Goal: Task Accomplishment & Management: Manage account settings

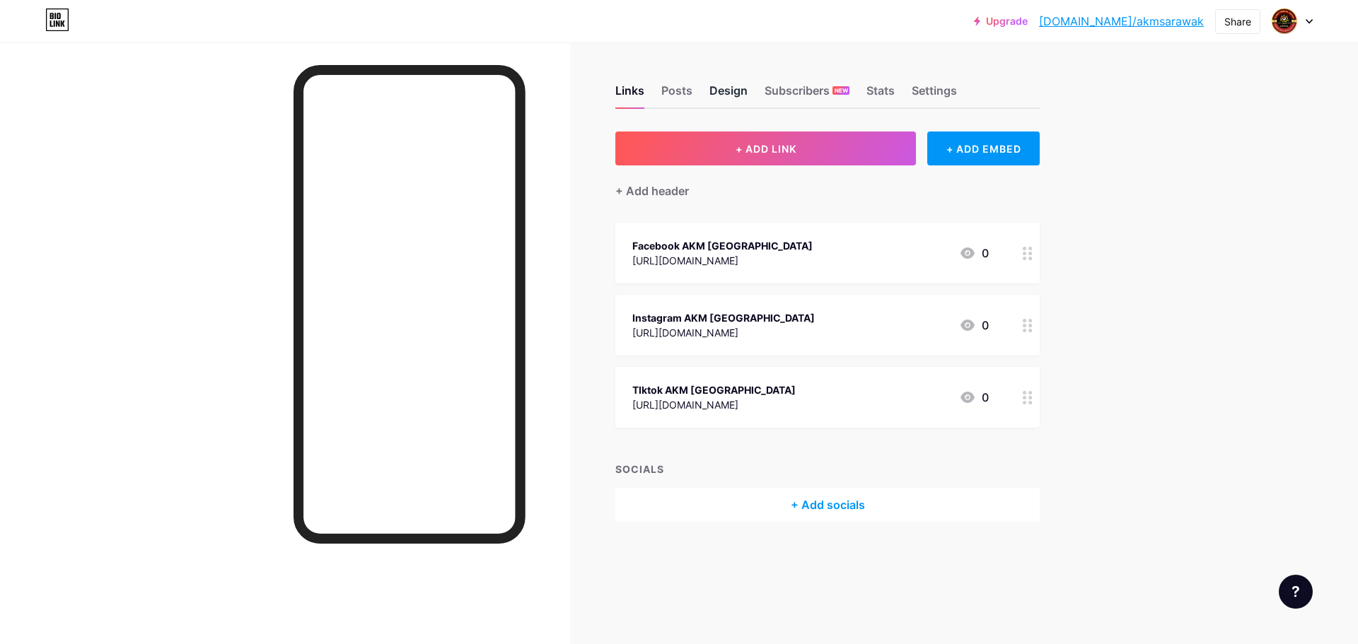
click at [742, 95] on div "Design" at bounding box center [728, 94] width 38 height 25
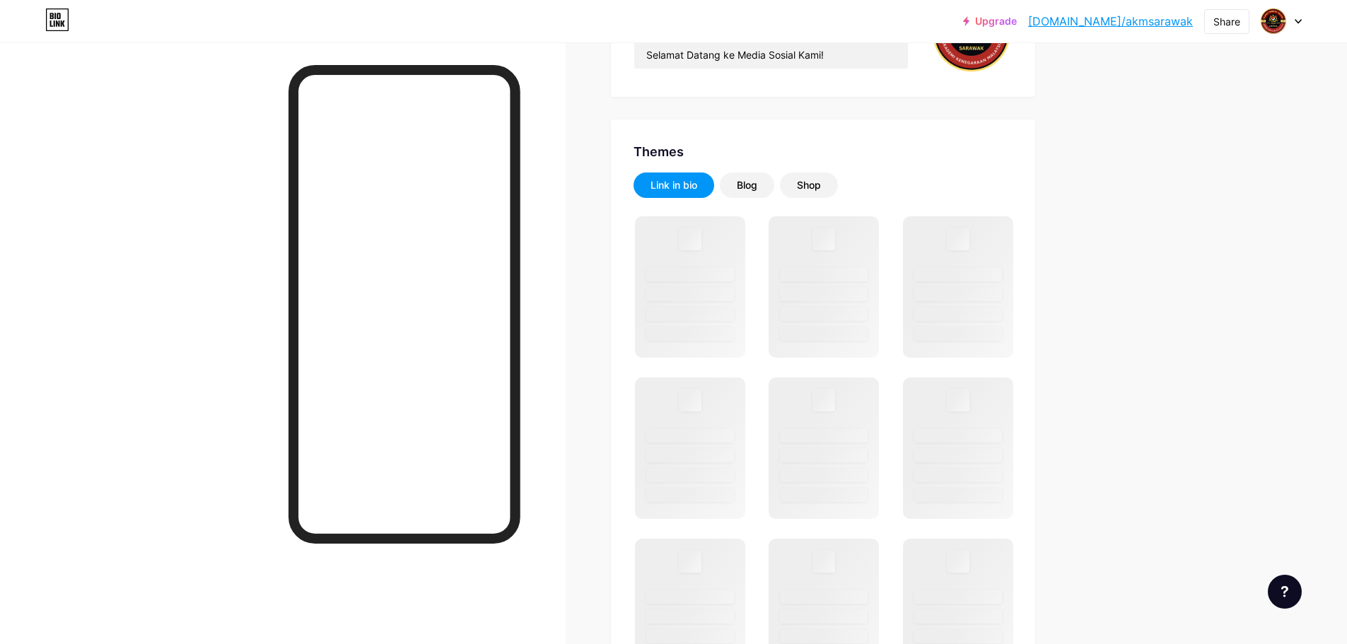
scroll to position [212, 0]
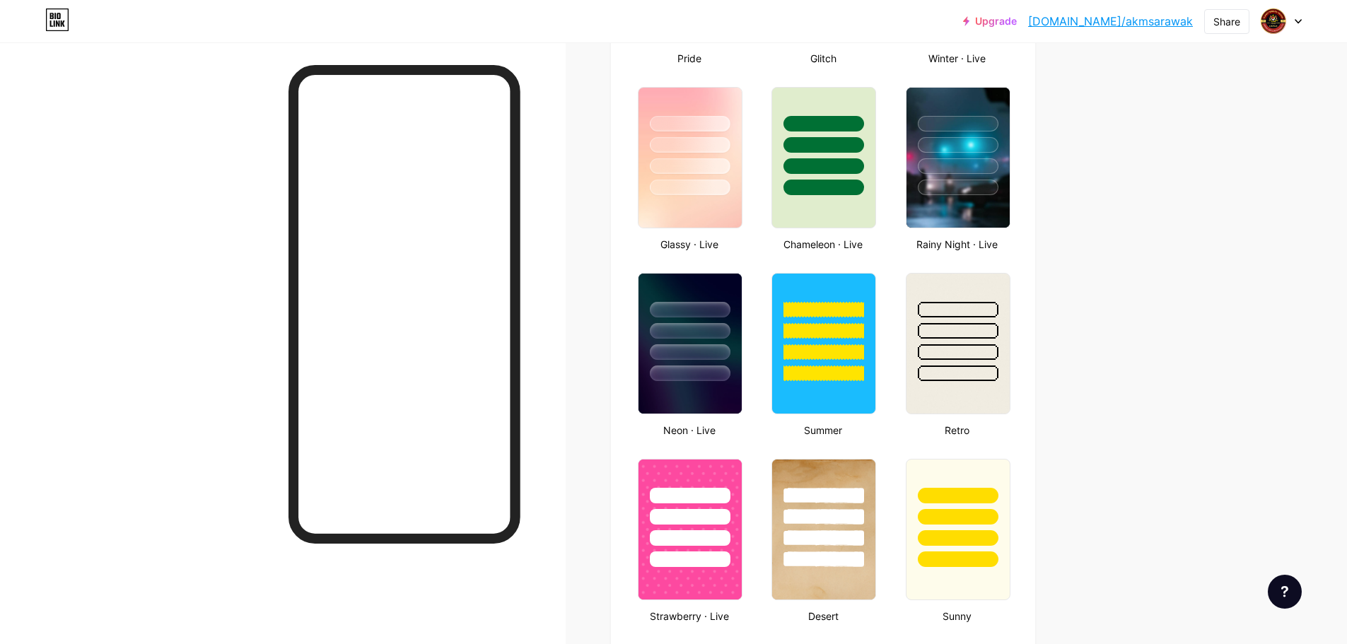
type input "#ffffff"
type input "#000000"
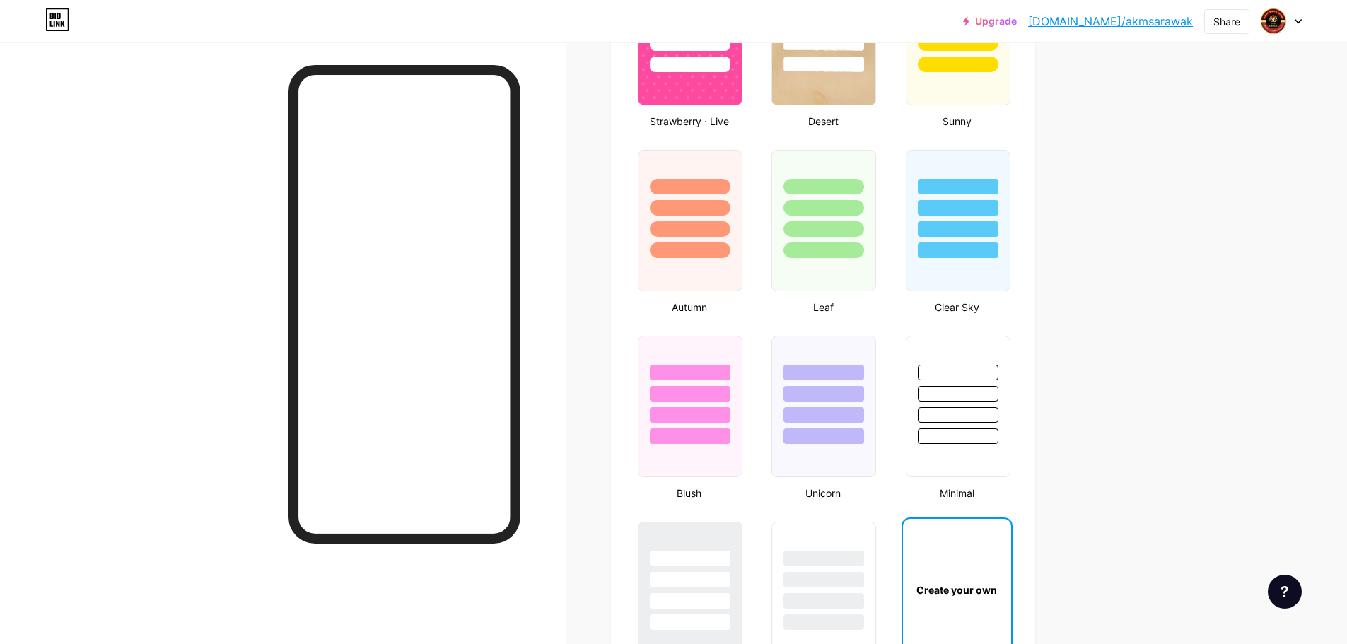
scroll to position [1698, 0]
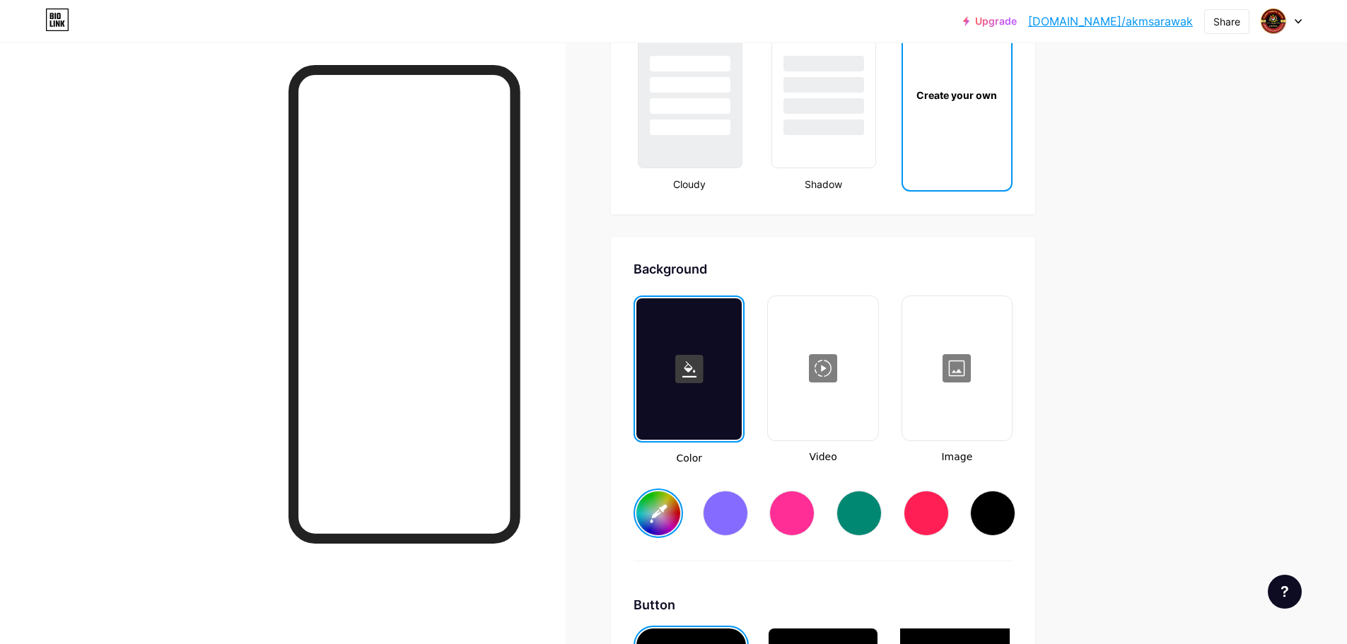
click at [970, 382] on div at bounding box center [957, 368] width 107 height 141
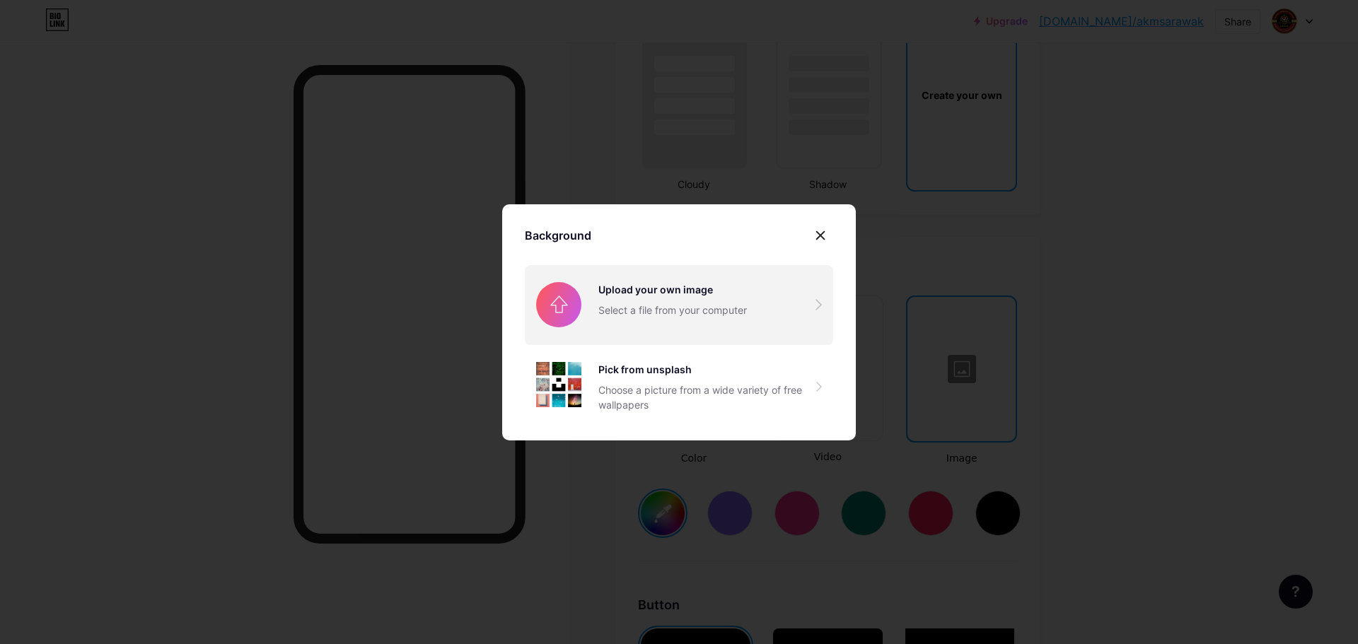
click at [697, 307] on input "file" at bounding box center [679, 304] width 308 height 79
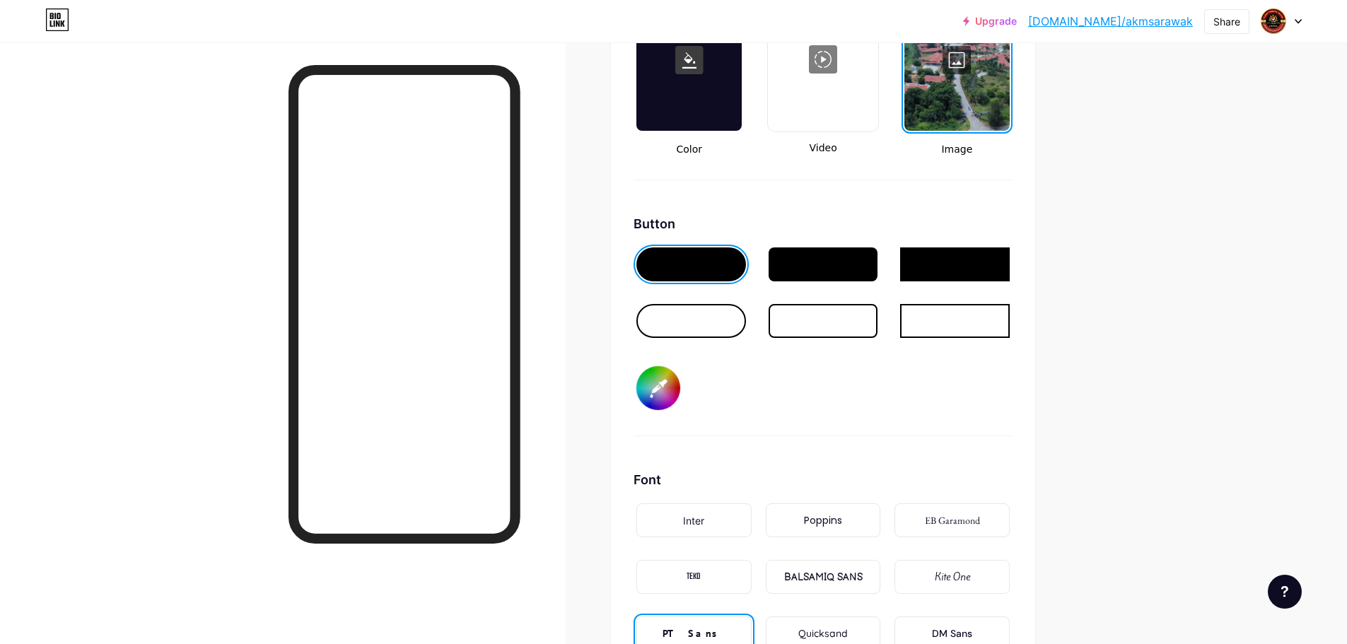
scroll to position [2051, 0]
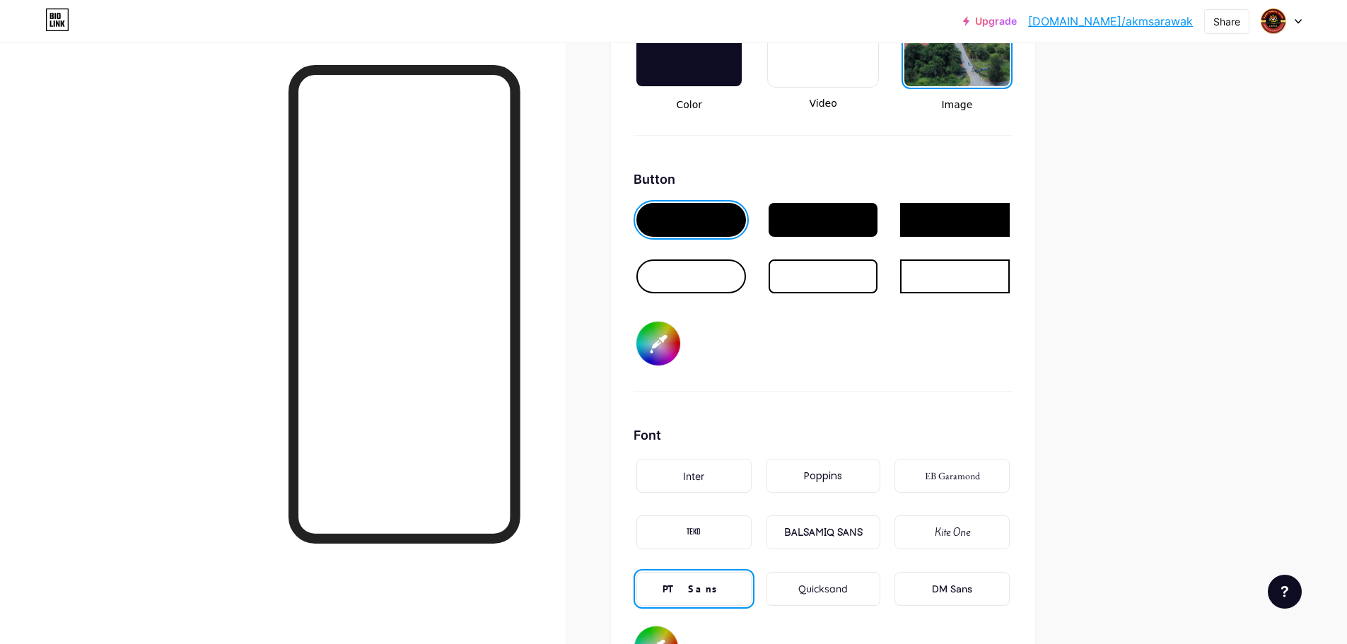
click at [669, 342] on input "#000000" at bounding box center [659, 344] width 44 height 44
type input "#ffffff"
click at [671, 340] on input "#ffffff" at bounding box center [659, 344] width 44 height 44
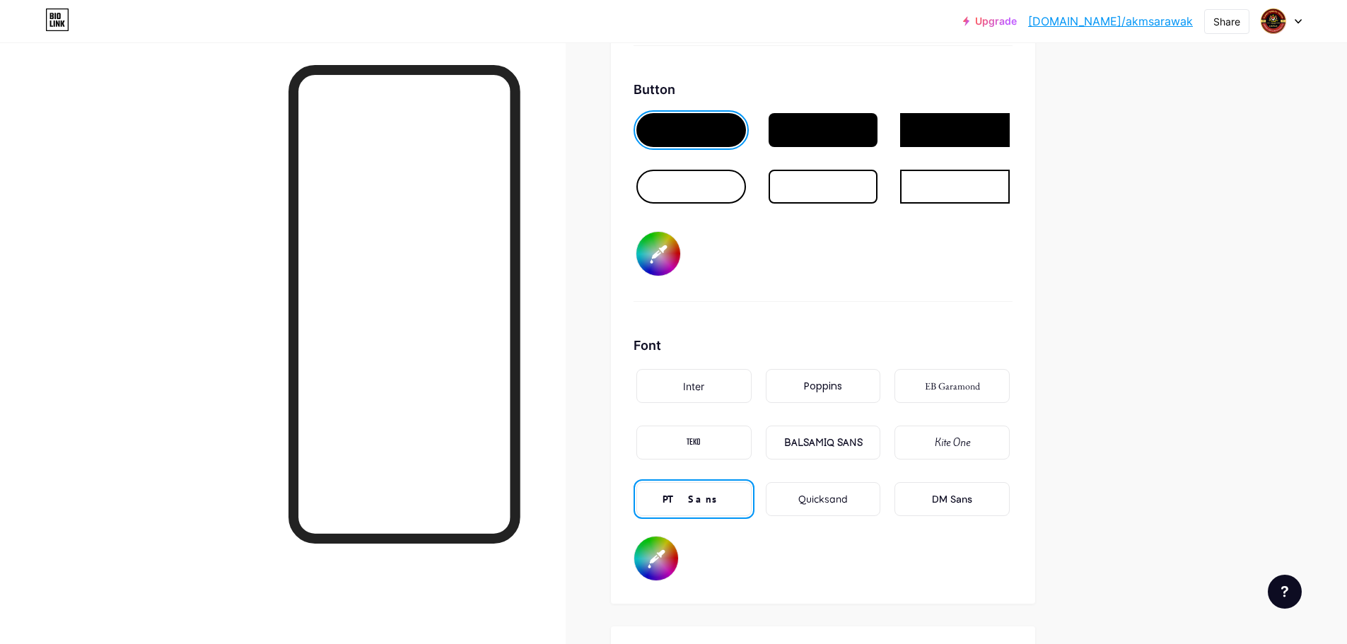
scroll to position [2334, 0]
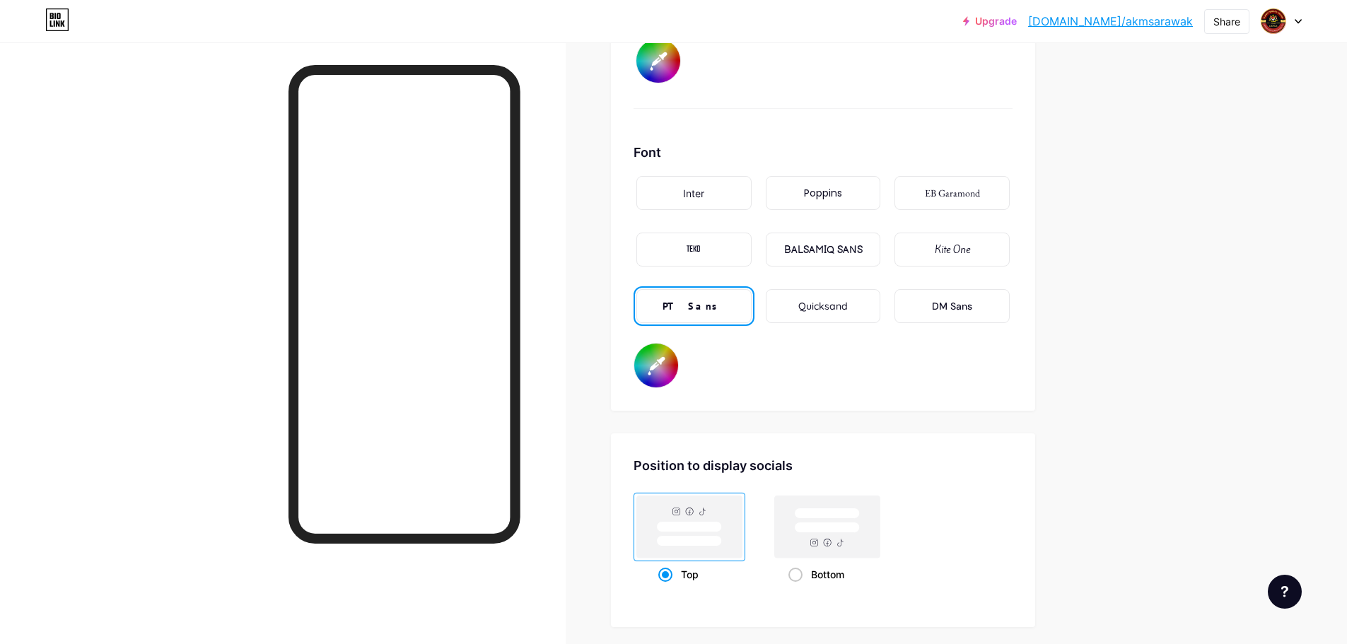
click at [666, 364] on input "#000000" at bounding box center [656, 366] width 44 height 44
click at [661, 369] on input "#000000" at bounding box center [656, 366] width 44 height 44
drag, startPoint x: 638, startPoint y: 401, endPoint x: 610, endPoint y: 362, distance: 48.1
click at [654, 367] on input "#000000" at bounding box center [656, 366] width 44 height 44
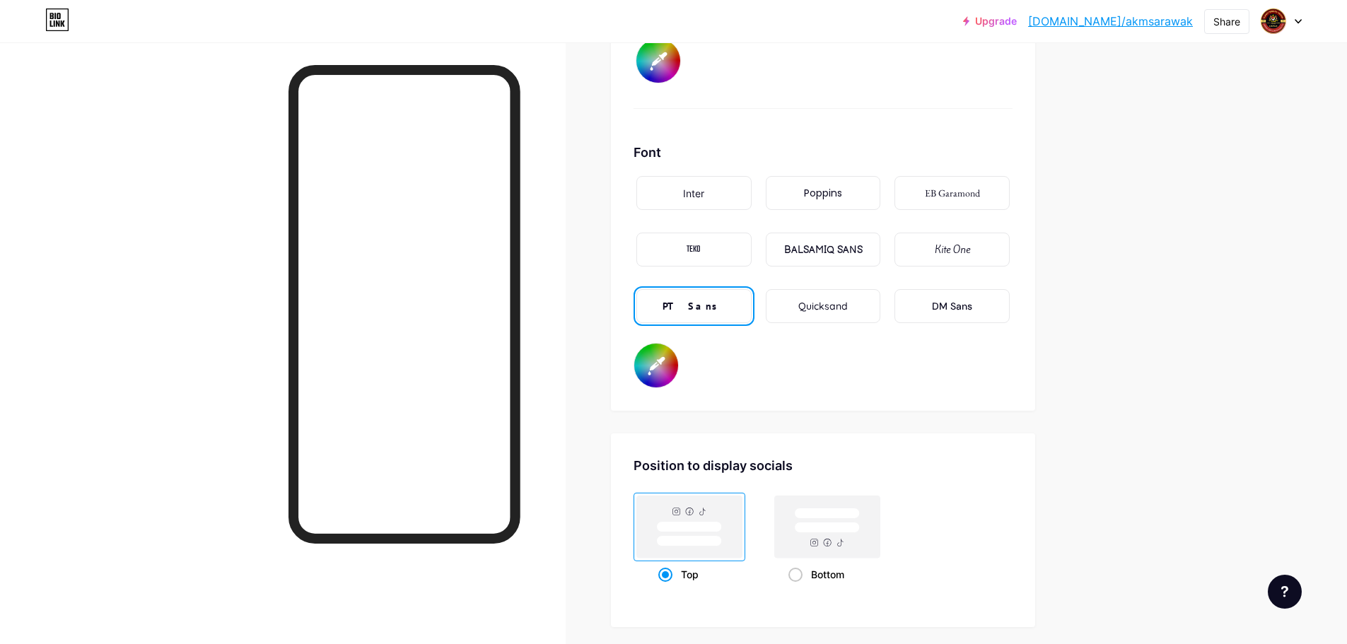
type input "#ffffff"
click at [1036, 351] on div "Background Color Video Image Button #ffffff Font Inter Poppins EB Garamond TEKO…" at bounding box center [823, 5] width 424 height 811
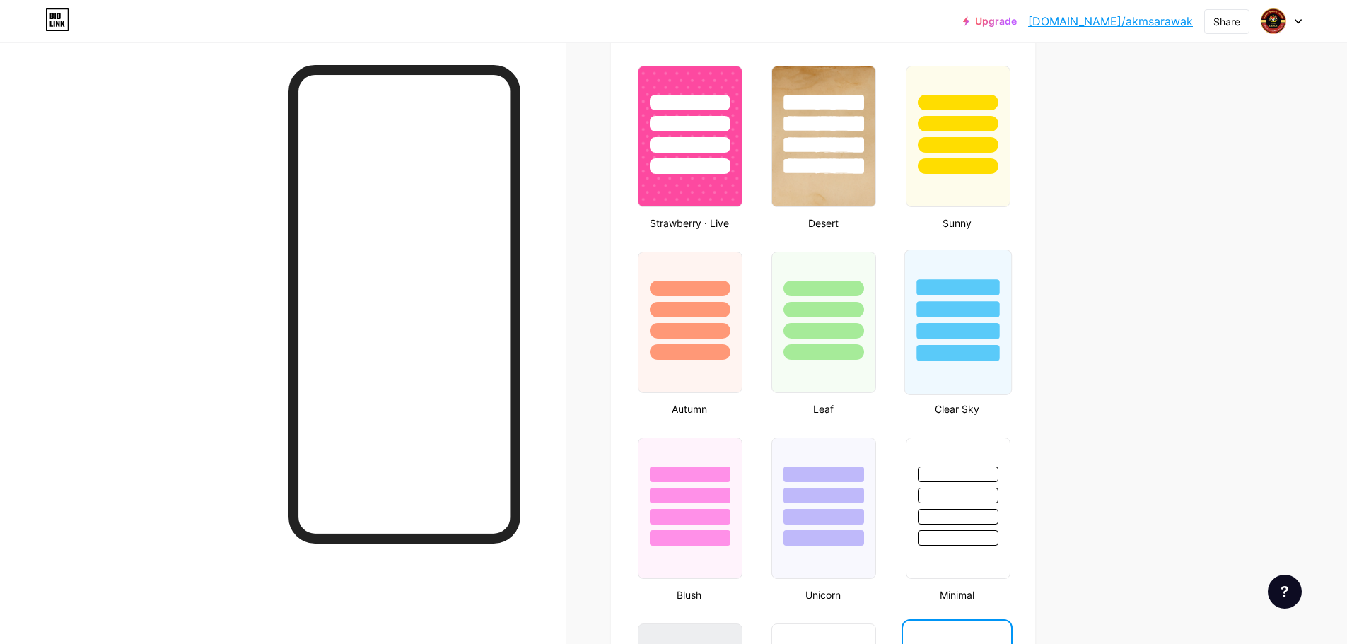
scroll to position [920, 0]
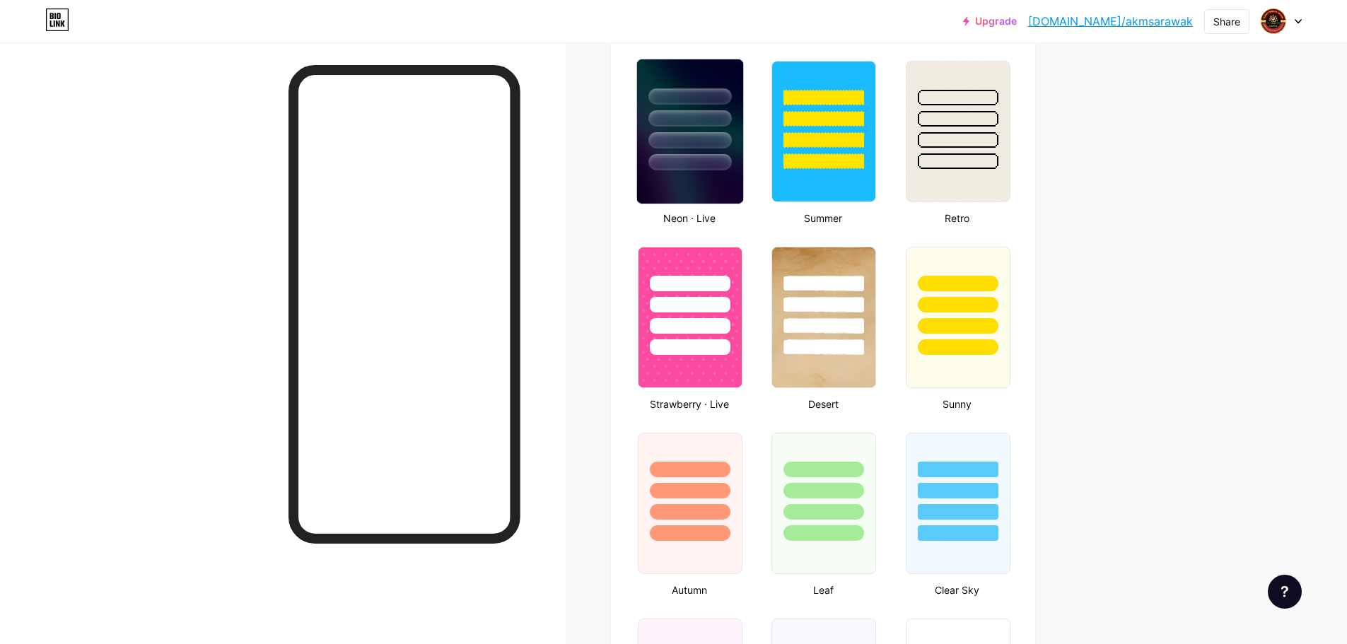
click at [716, 179] on img at bounding box center [690, 131] width 106 height 144
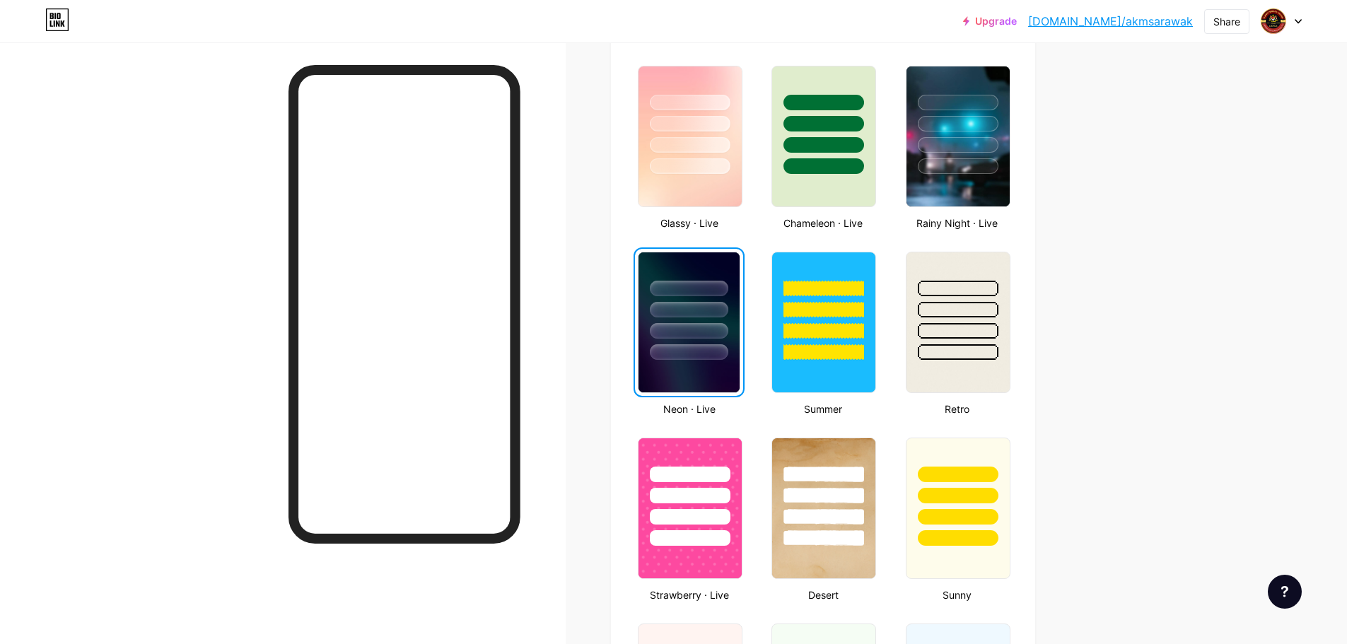
scroll to position [707, 0]
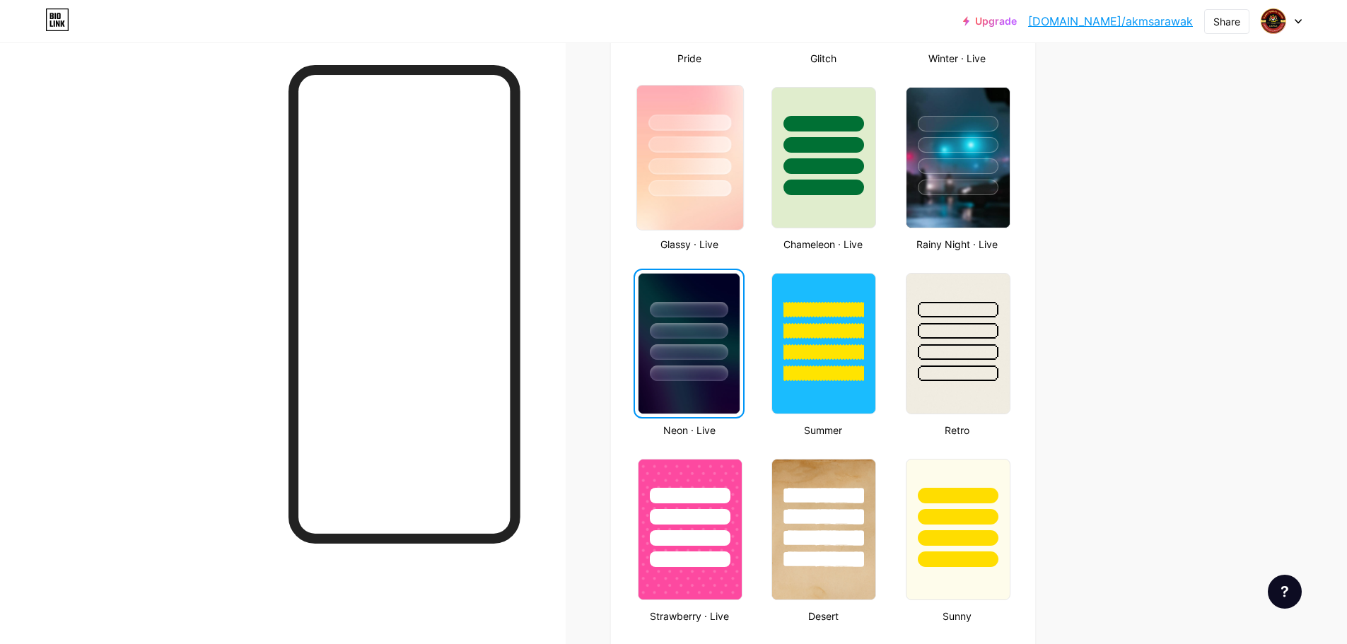
click at [748, 207] on div at bounding box center [690, 158] width 117 height 154
click at [720, 203] on img at bounding box center [690, 158] width 106 height 144
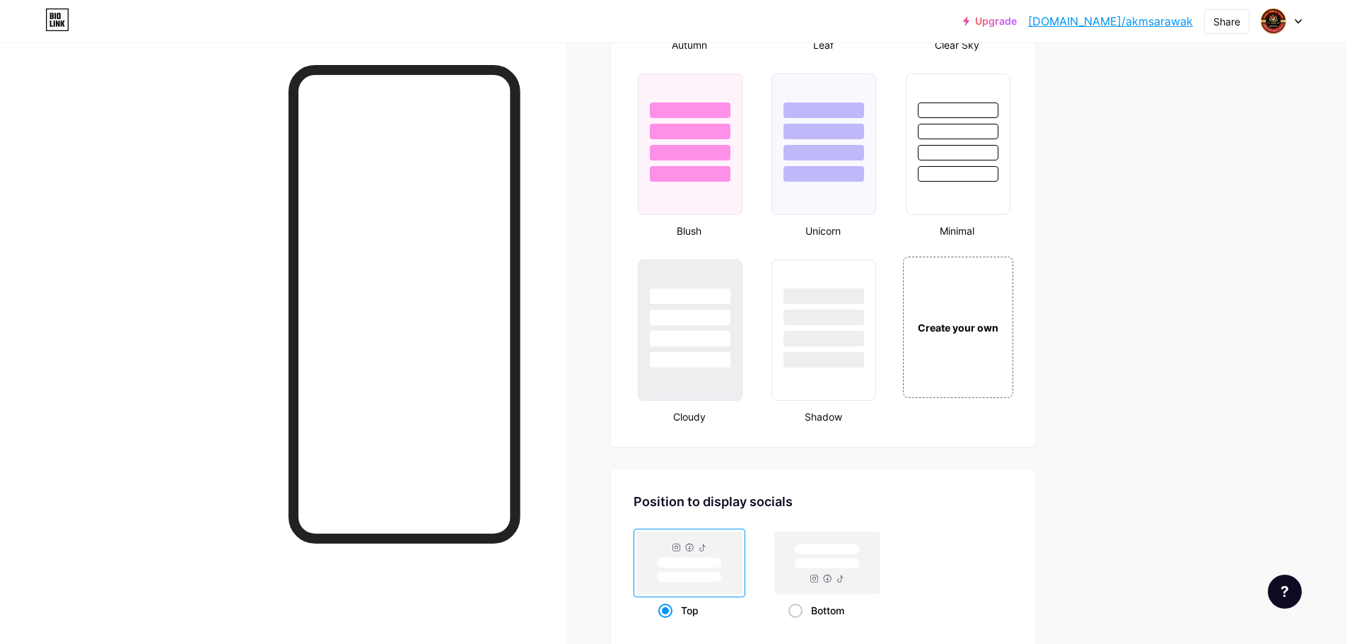
scroll to position [1485, 0]
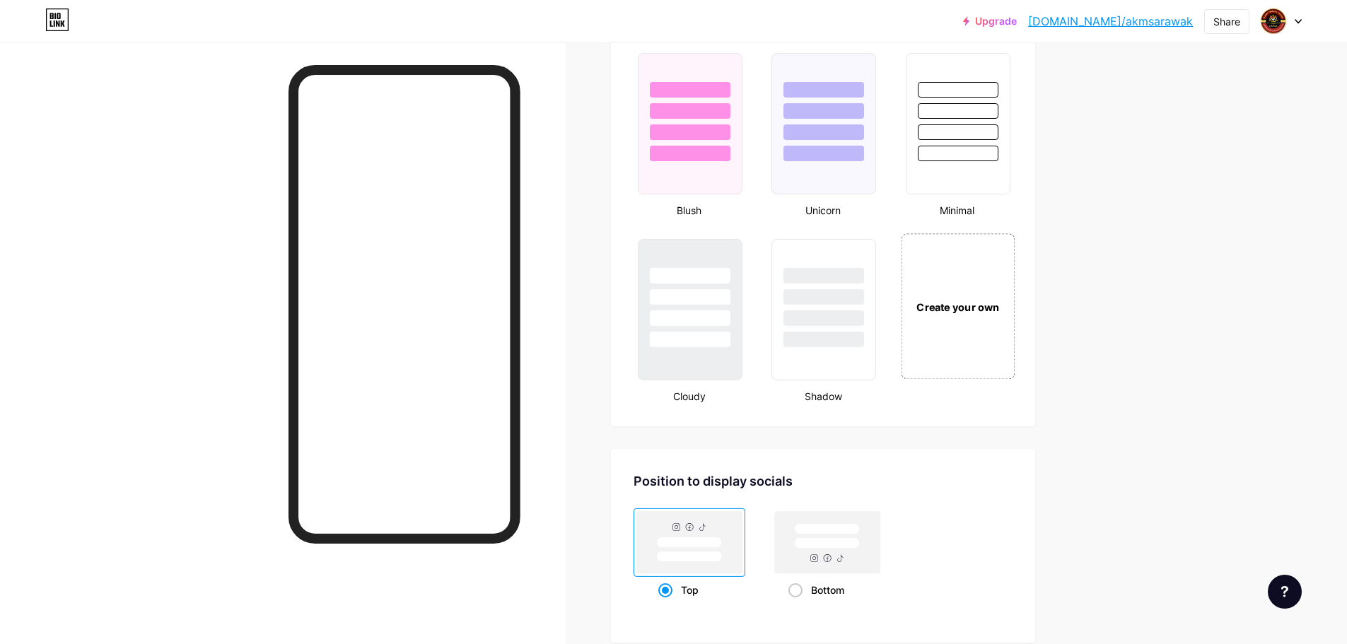
click at [975, 320] on div "Create your own" at bounding box center [958, 306] width 114 height 146
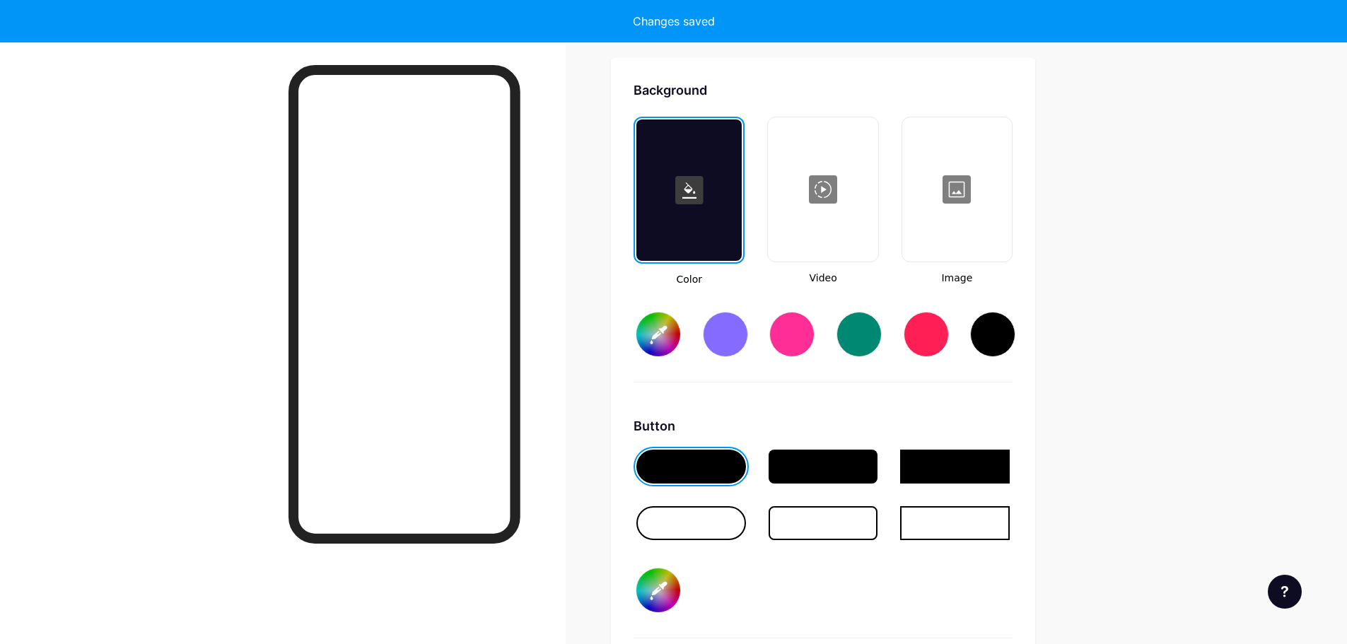
scroll to position [1878, 0]
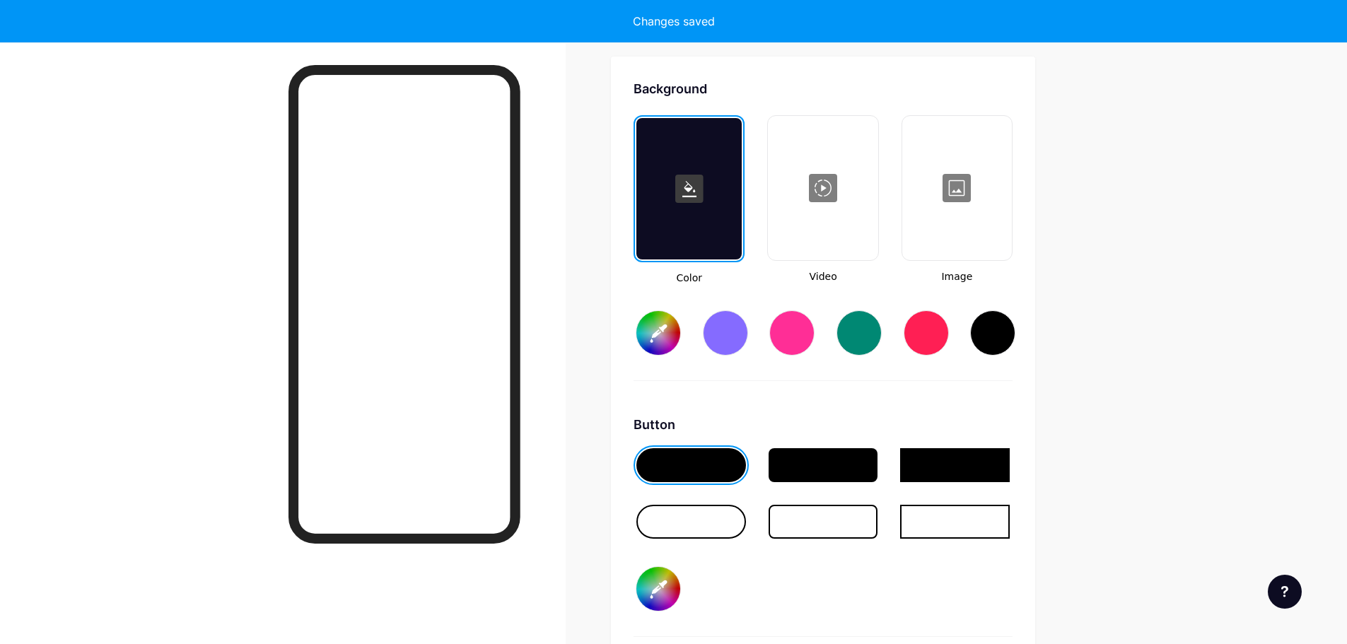
click at [941, 219] on div at bounding box center [957, 187] width 107 height 141
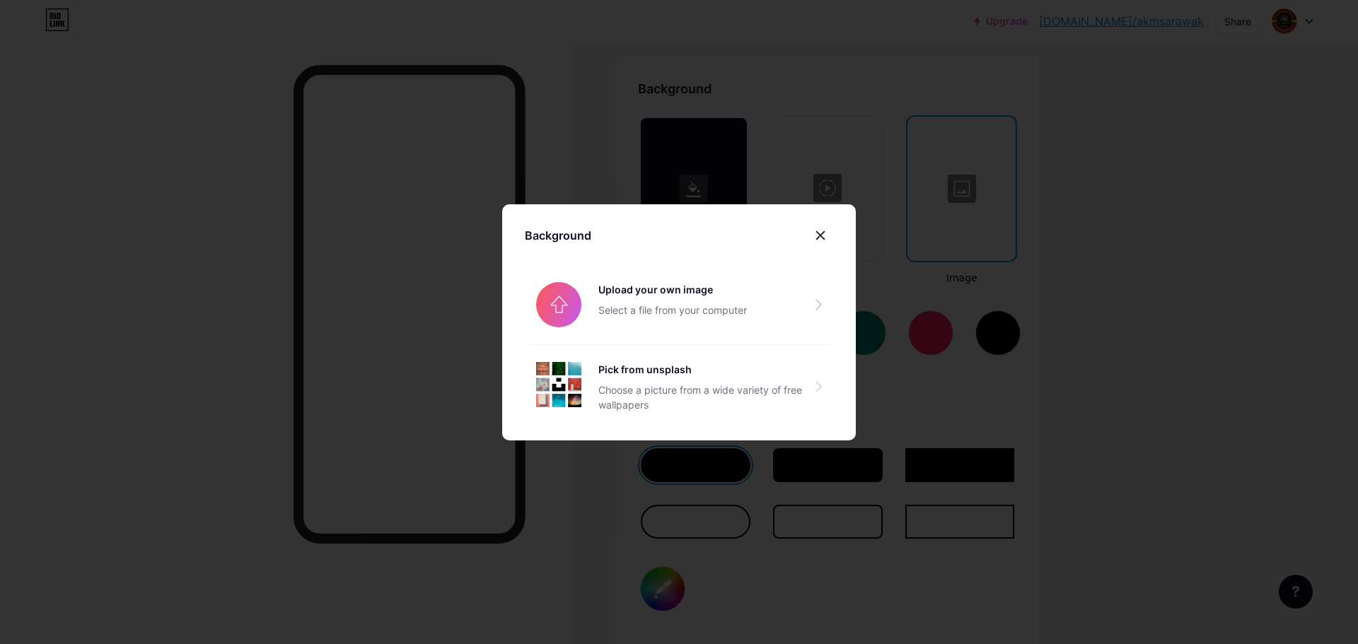
type input "#ffffff"
type input "#000000"
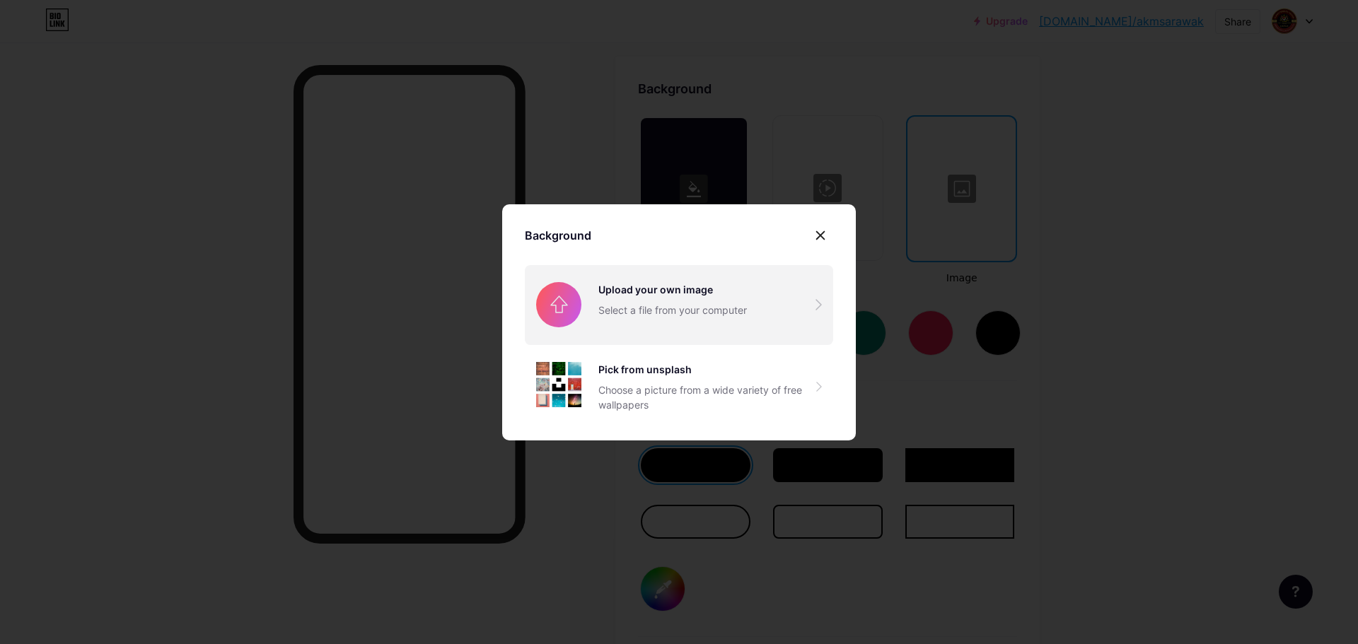
click at [661, 286] on input "file" at bounding box center [679, 304] width 308 height 79
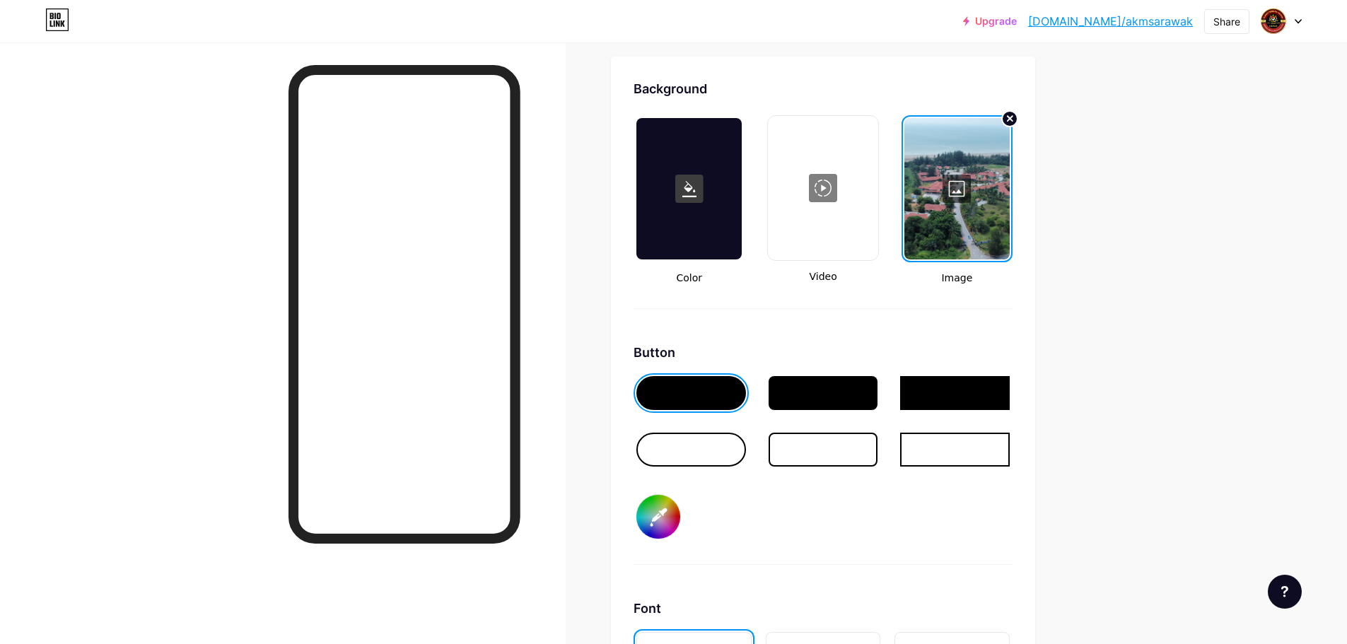
drag, startPoint x: 970, startPoint y: 192, endPoint x: 1132, endPoint y: 173, distance: 163.7
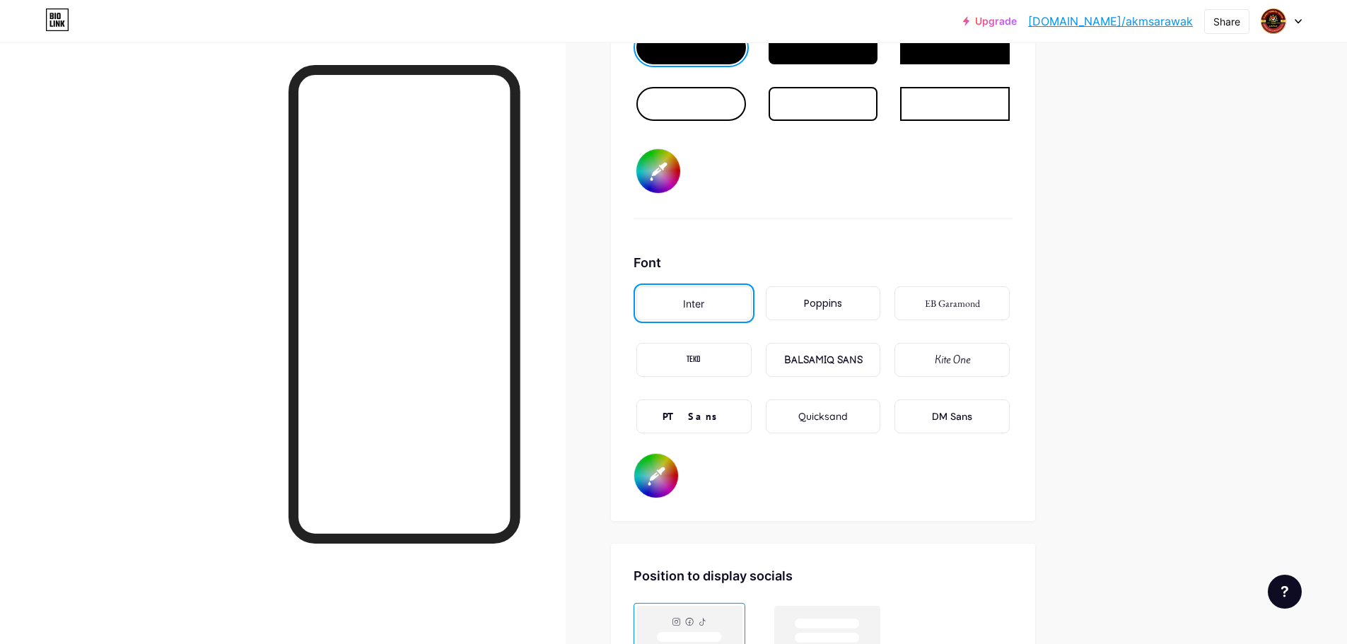
scroll to position [1955, 0]
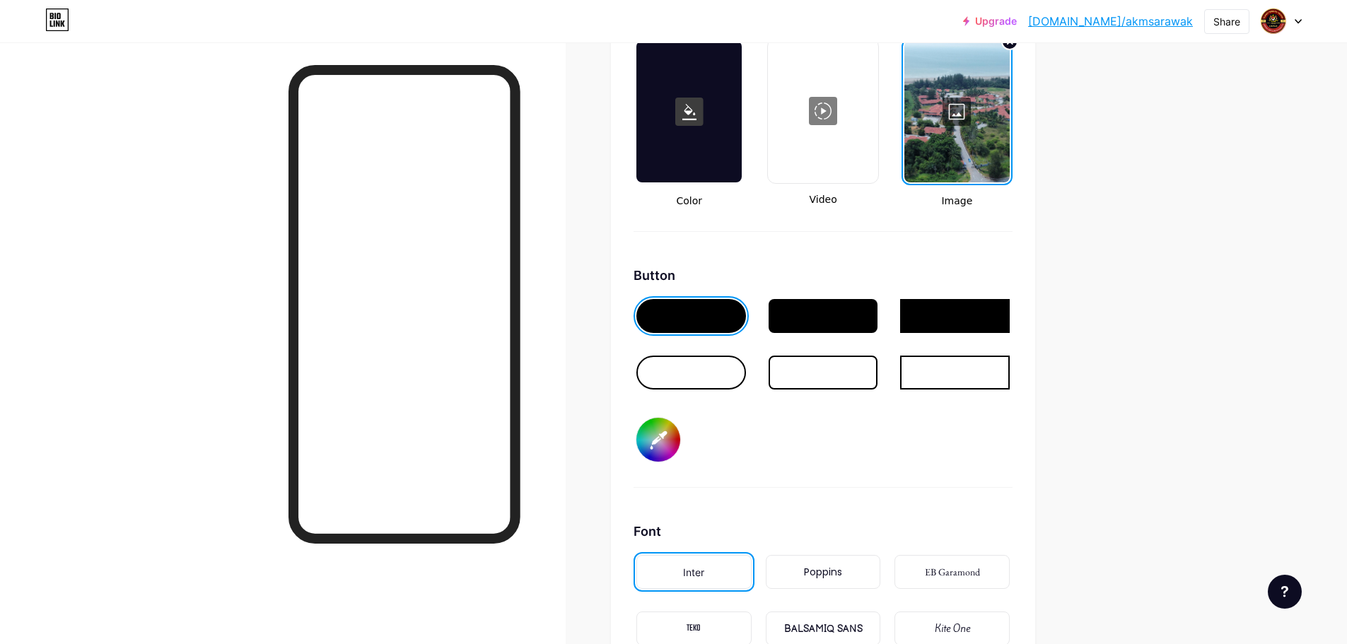
drag, startPoint x: 1298, startPoint y: 1, endPoint x: 1106, endPoint y: 81, distance: 208.3
drag, startPoint x: 1228, startPoint y: 2, endPoint x: 1152, endPoint y: 158, distance: 173.7
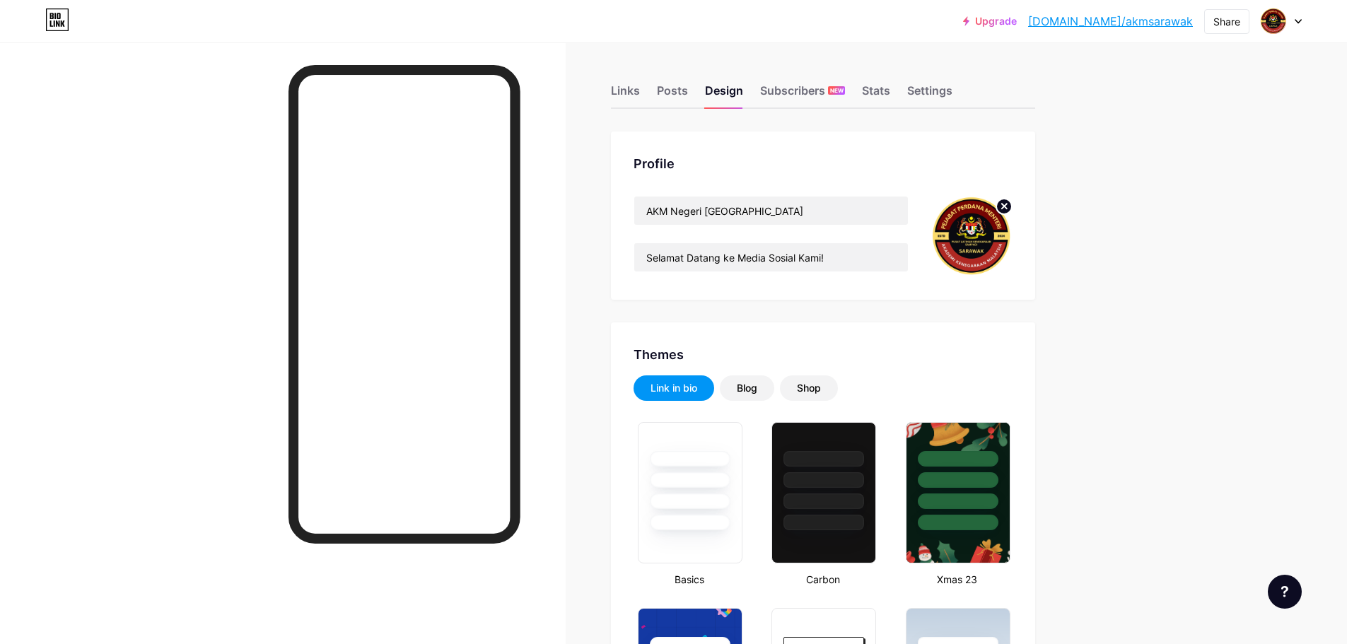
drag, startPoint x: 673, startPoint y: 0, endPoint x: 1335, endPoint y: 135, distance: 675.0
drag, startPoint x: 1352, startPoint y: 1, endPoint x: 951, endPoint y: 21, distance: 401.5
click at [951, 21] on div "Upgrade [DOMAIN_NAME]/akmsar... [DOMAIN_NAME]/akmsarawak Share Switch accounts …" at bounding box center [673, 20] width 1347 height 25
drag, startPoint x: 1052, startPoint y: 4, endPoint x: 1289, endPoint y: 112, distance: 260.5
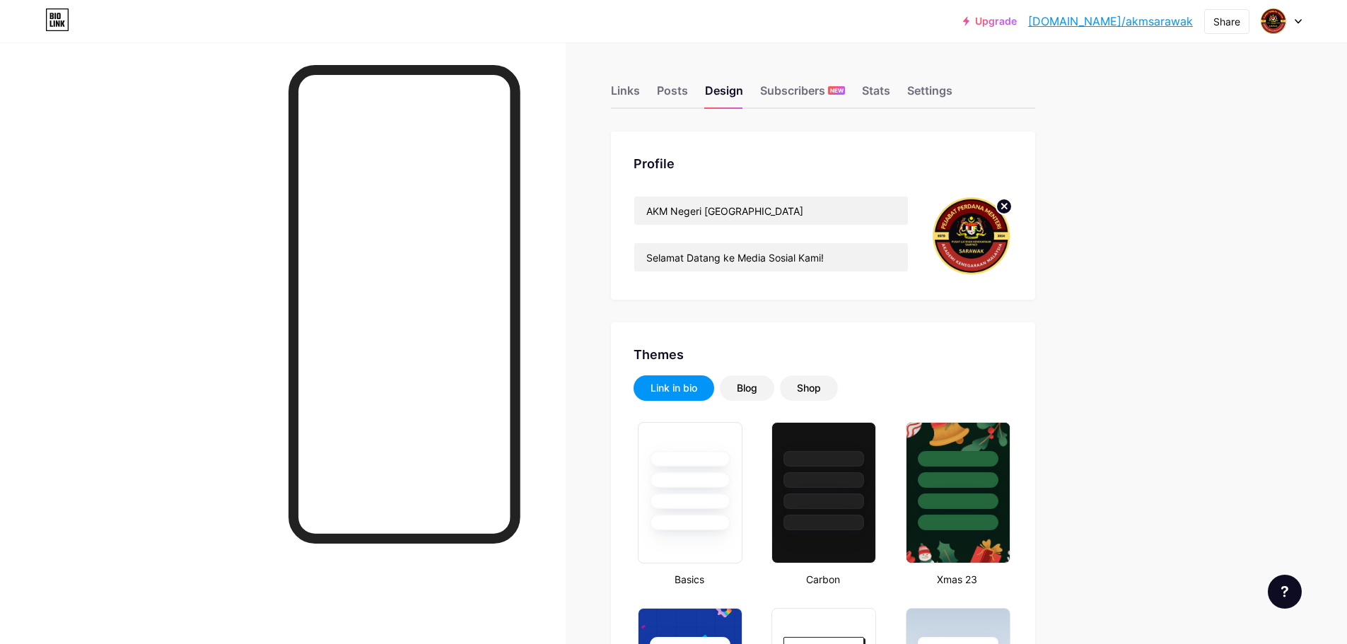
drag, startPoint x: 1264, startPoint y: 7, endPoint x: 1045, endPoint y: 76, distance: 229.3
